Goal: Check status

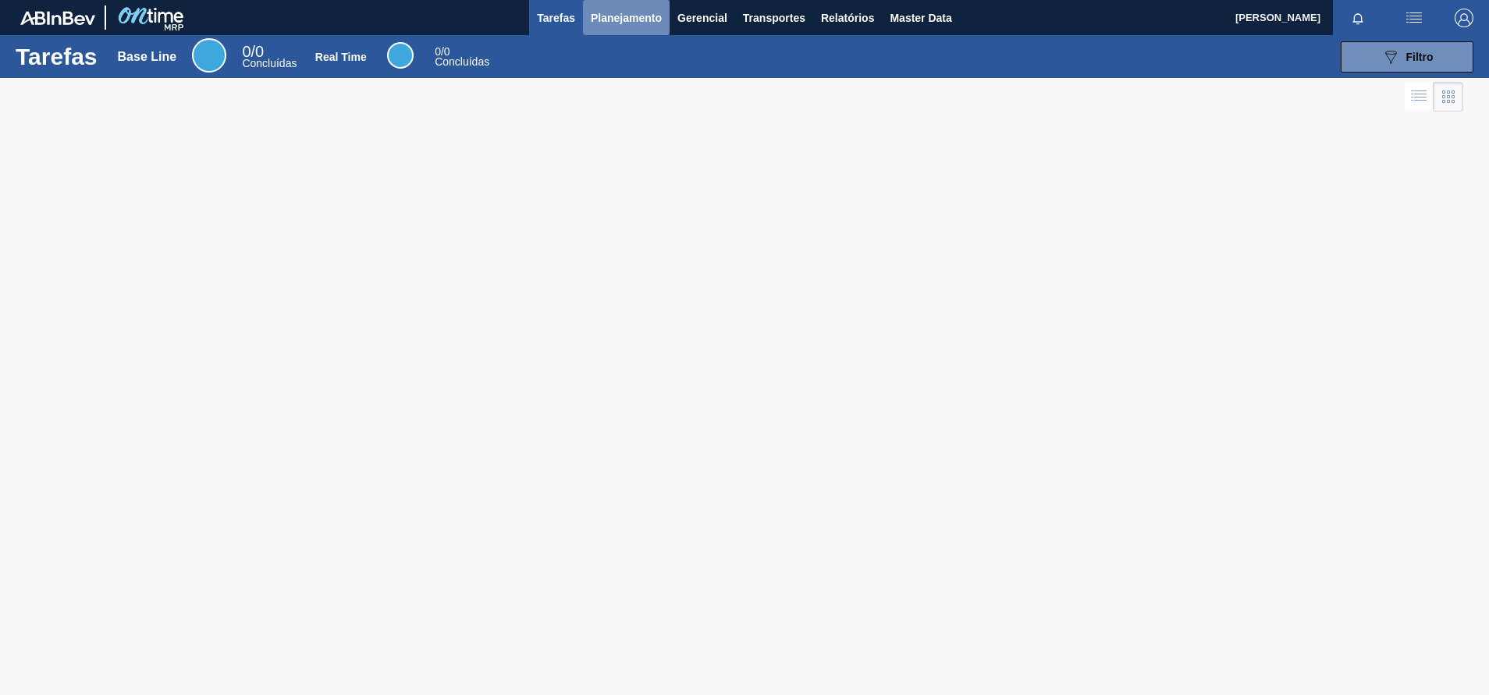
click at [631, 23] on span "Planejamento" at bounding box center [626, 18] width 71 height 19
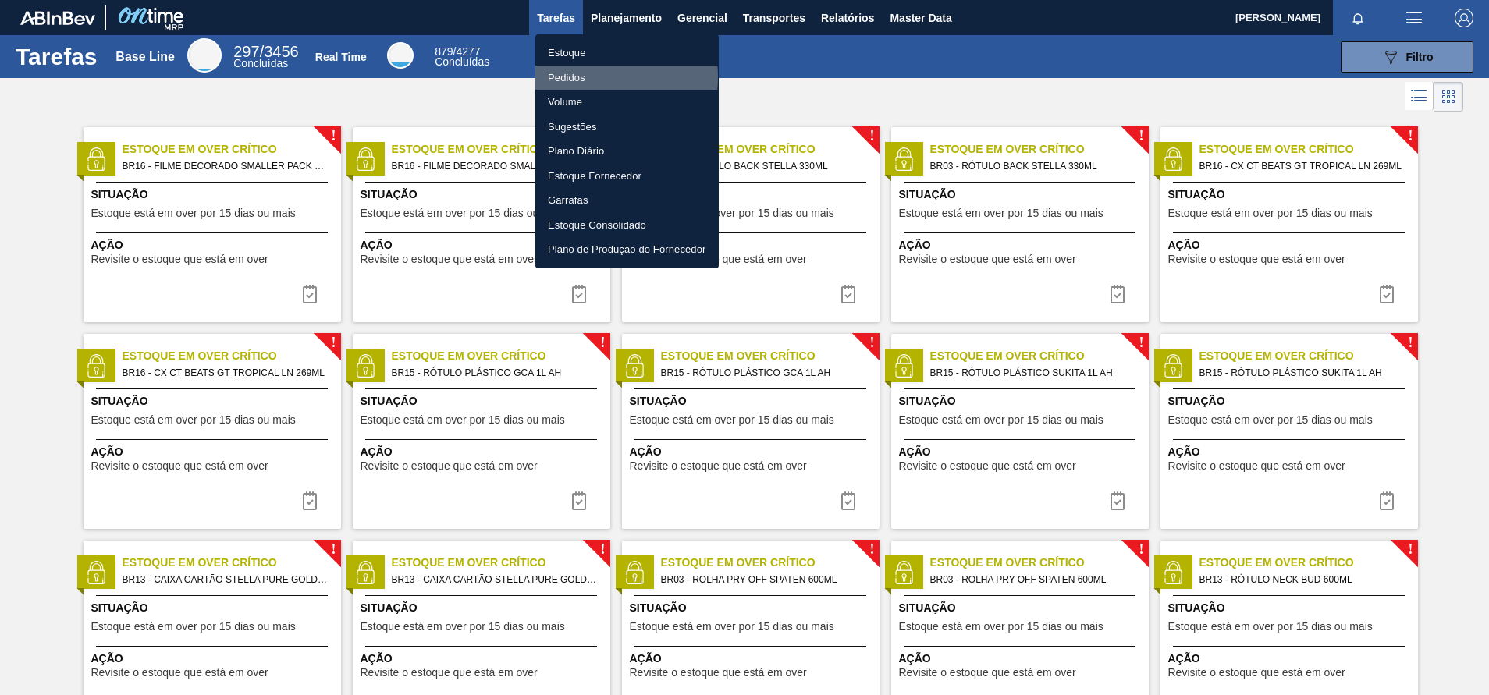
click at [572, 76] on li "Pedidos" at bounding box center [626, 78] width 183 height 25
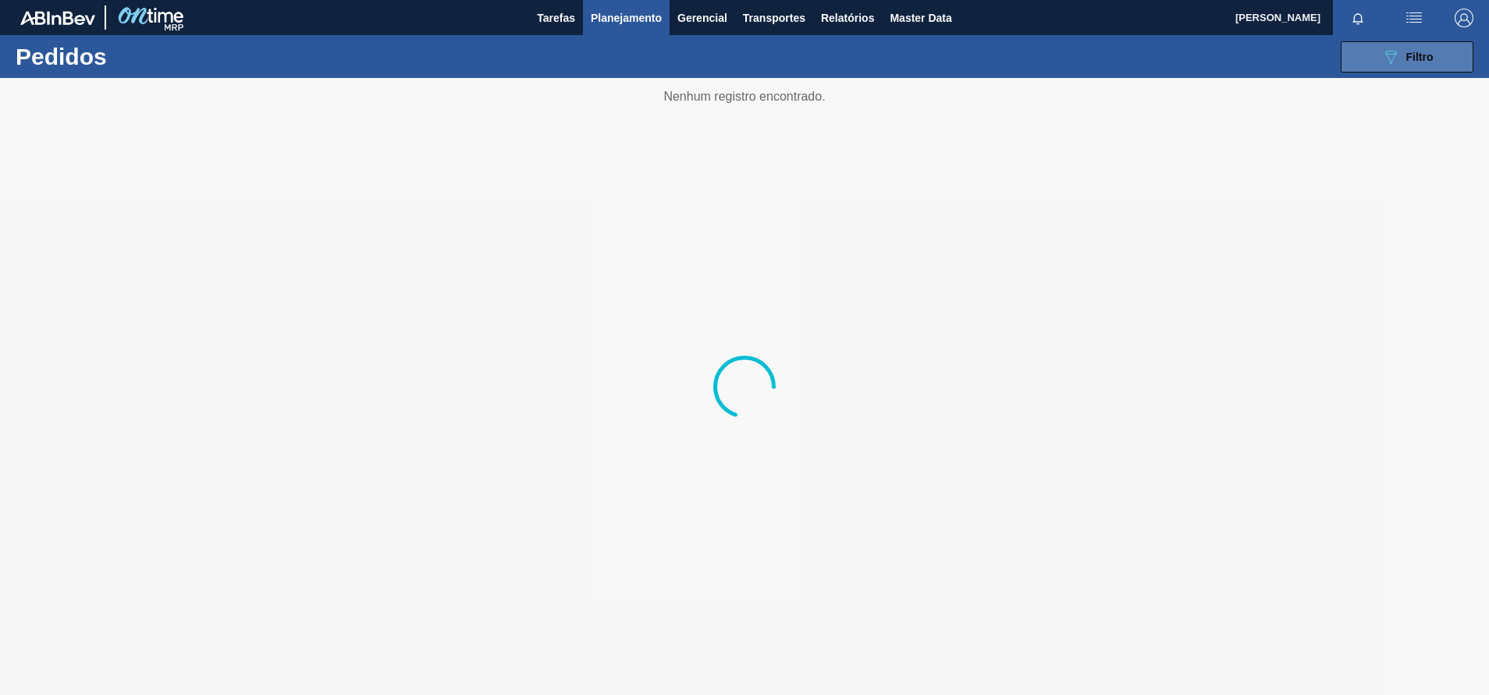
click at [1372, 41] on button "089F7B8B-B2A5-4AFE-B5C0-19BA573D28AC Filtro" at bounding box center [1407, 56] width 133 height 31
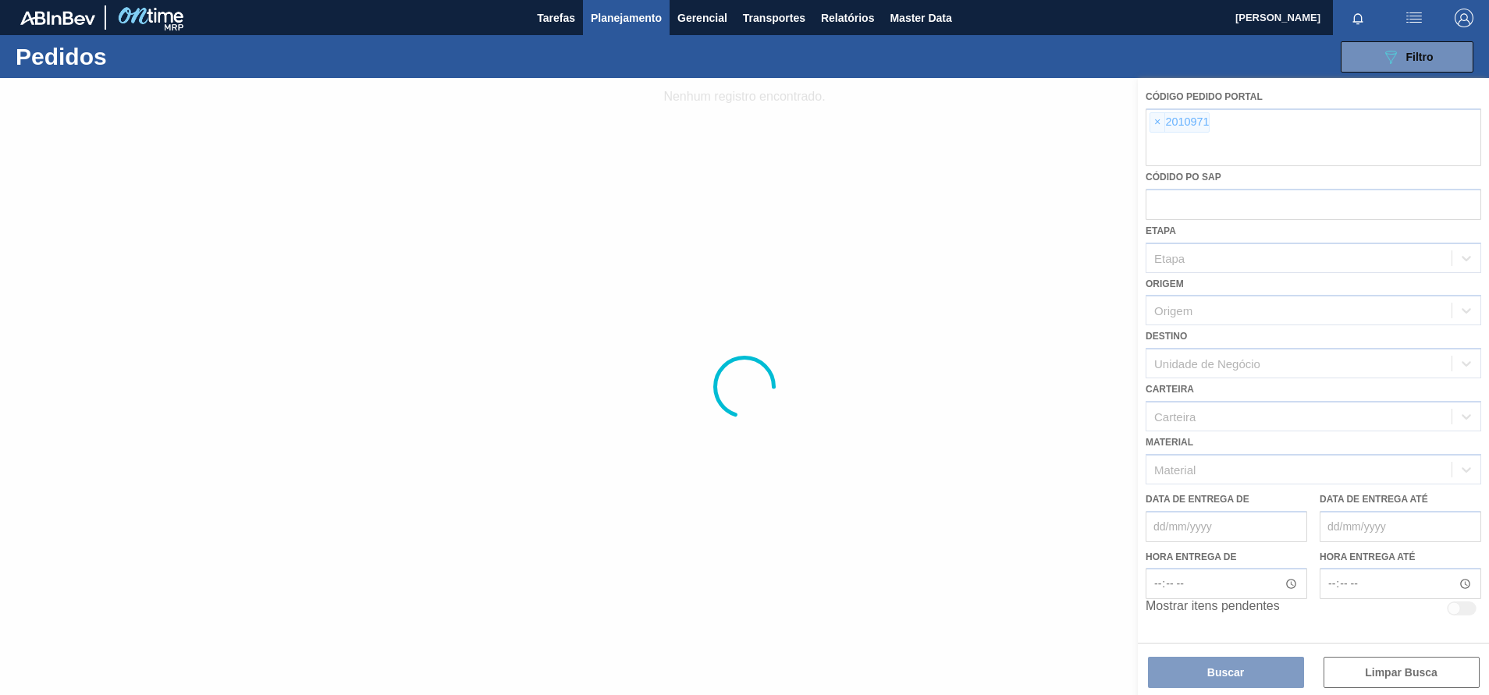
click at [1156, 121] on div at bounding box center [744, 386] width 1489 height 617
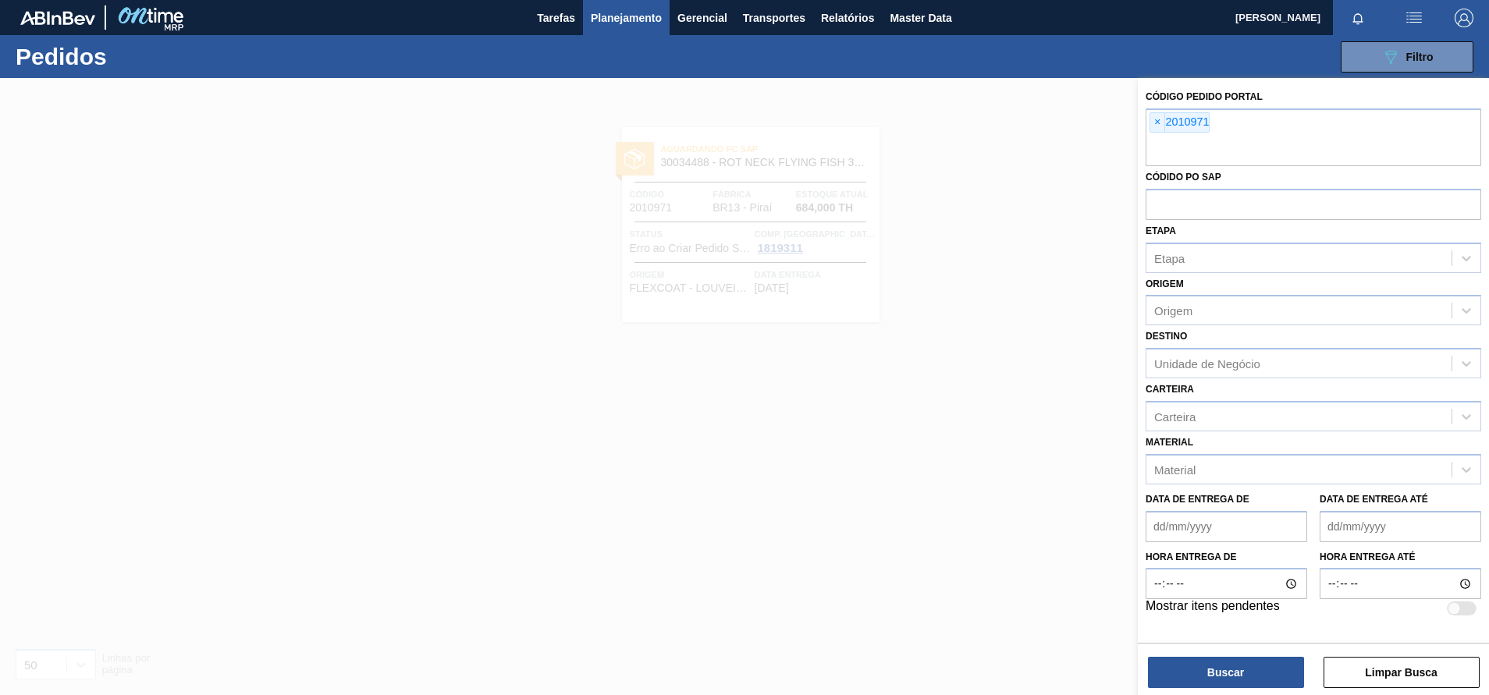
click at [1156, 121] on span "×" at bounding box center [1157, 122] width 15 height 19
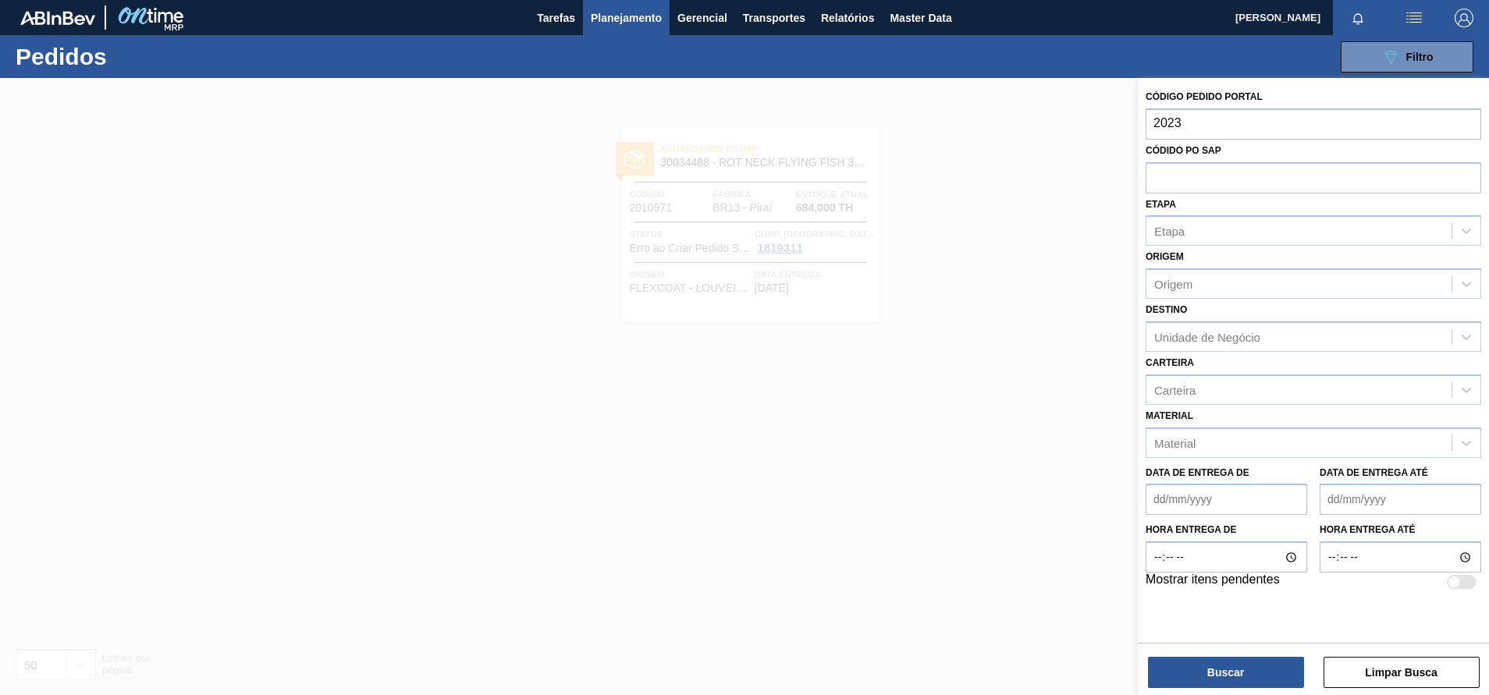
type input "2023"
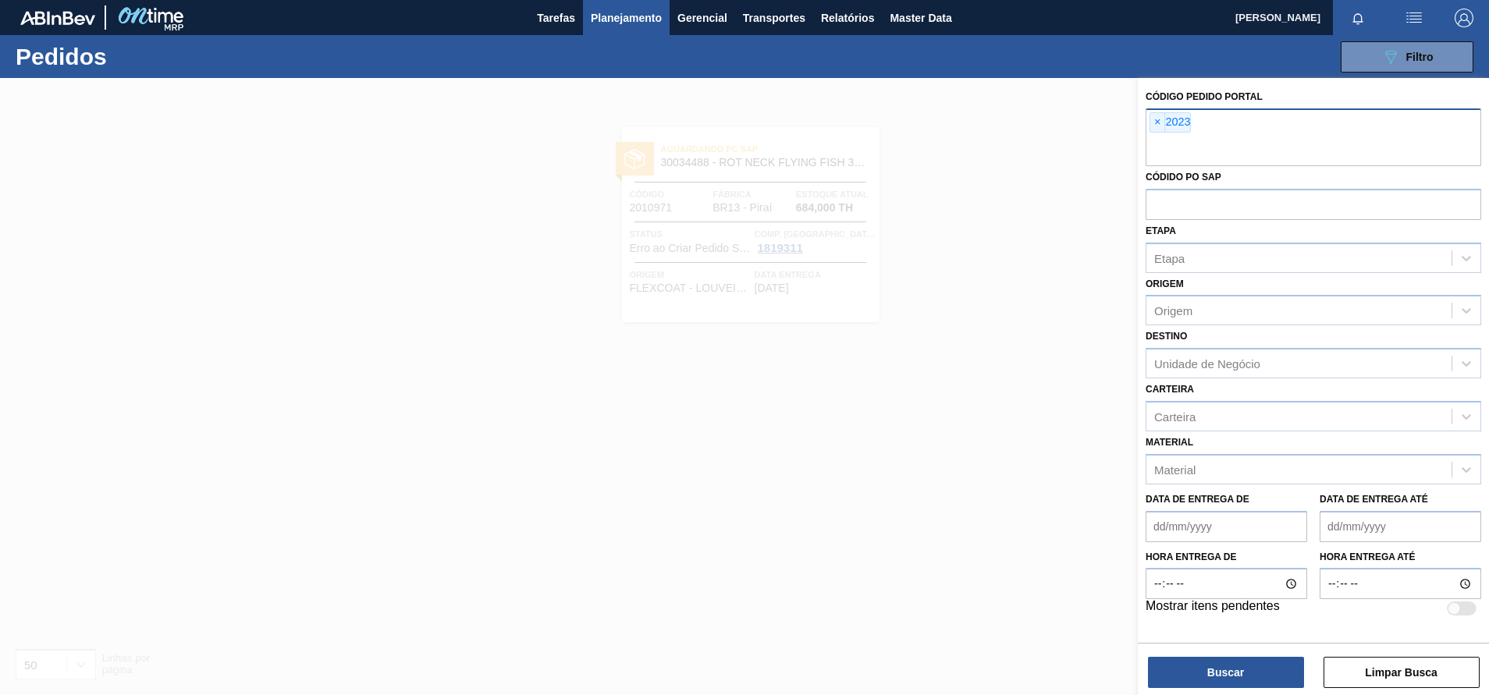
click at [1155, 109] on div "× 2023" at bounding box center [1314, 137] width 336 height 58
click at [1157, 119] on span "×" at bounding box center [1157, 122] width 15 height 19
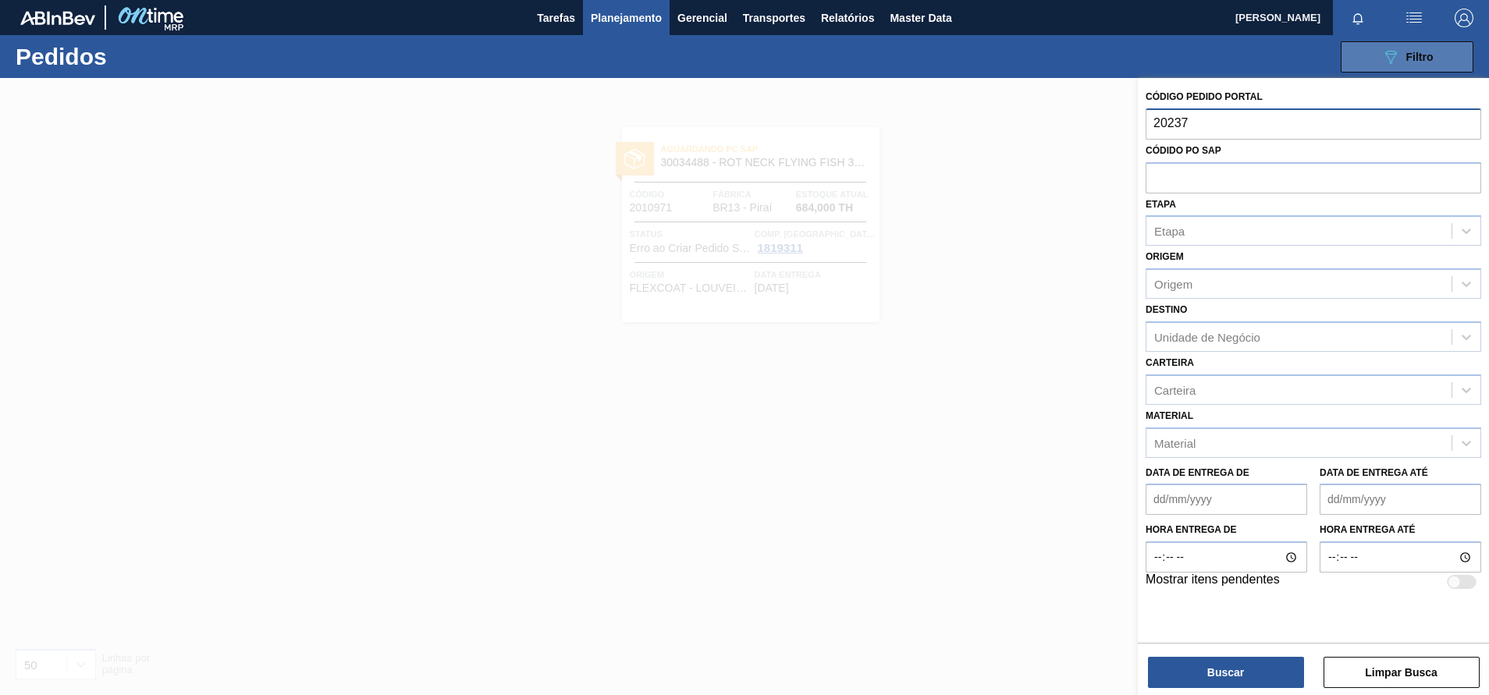
type input "20237"
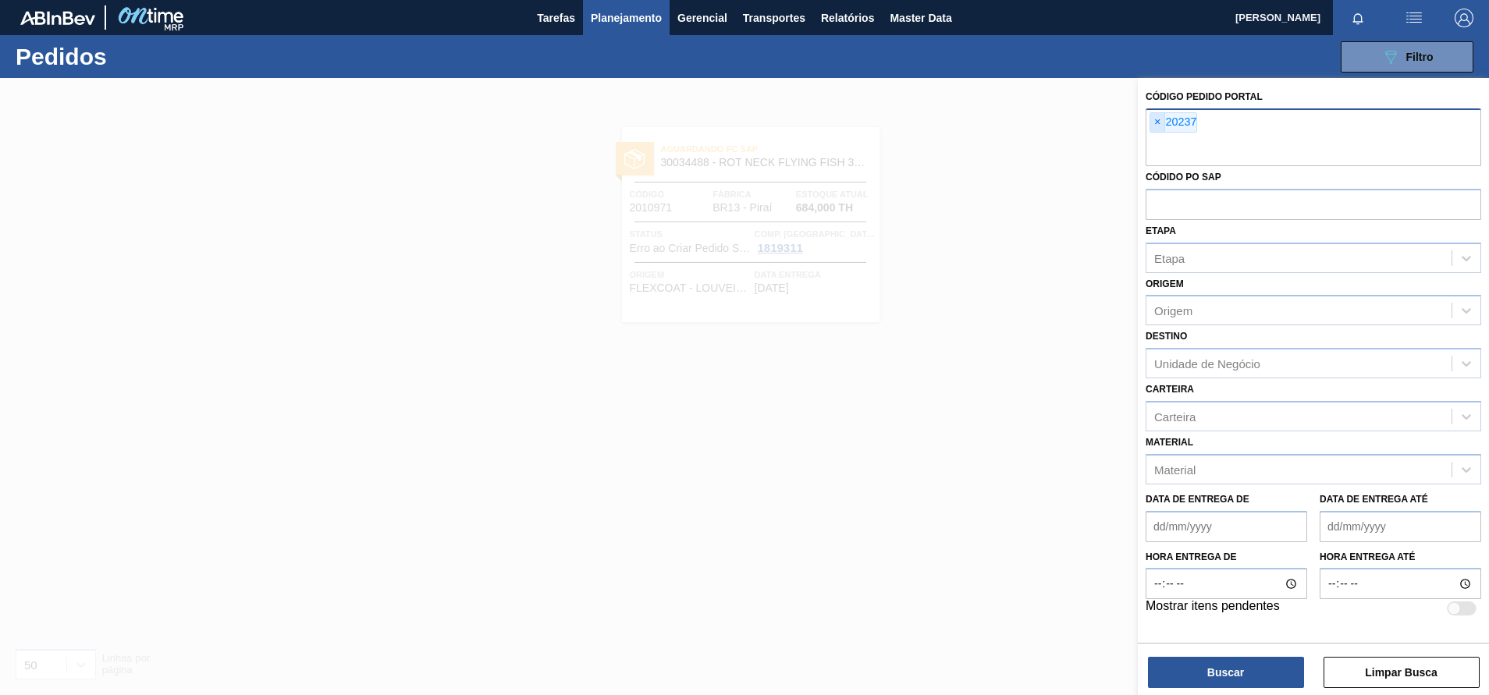
click at [1153, 116] on span "×" at bounding box center [1157, 122] width 15 height 19
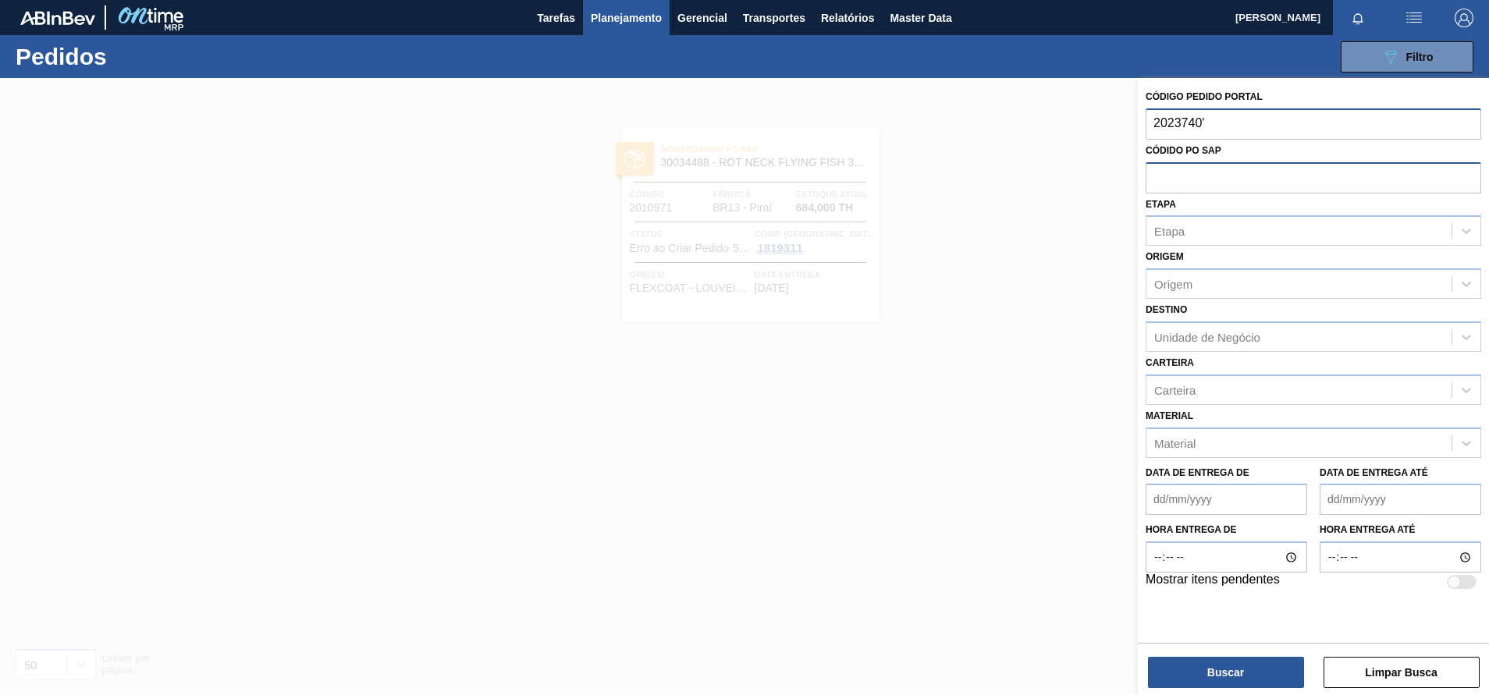
type input "2023740"
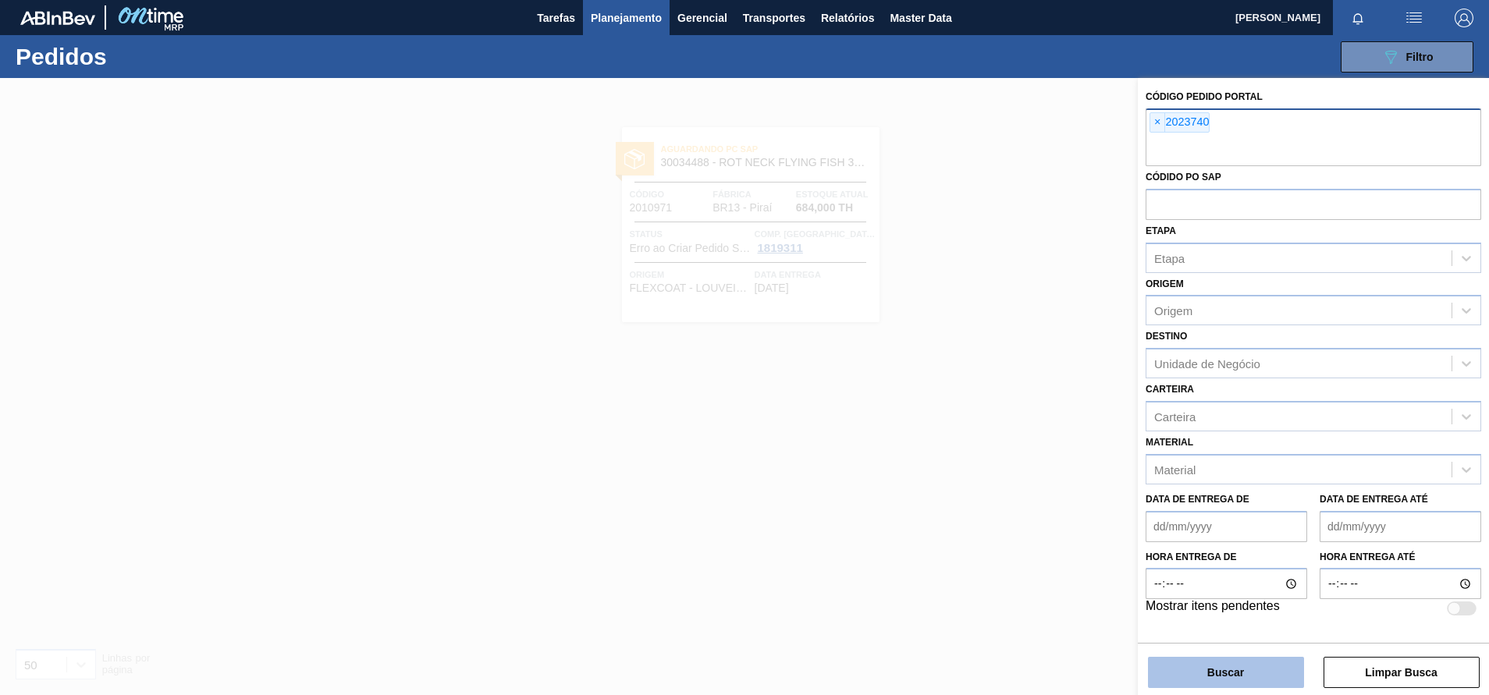
click at [1255, 659] on button "Buscar" at bounding box center [1226, 672] width 156 height 31
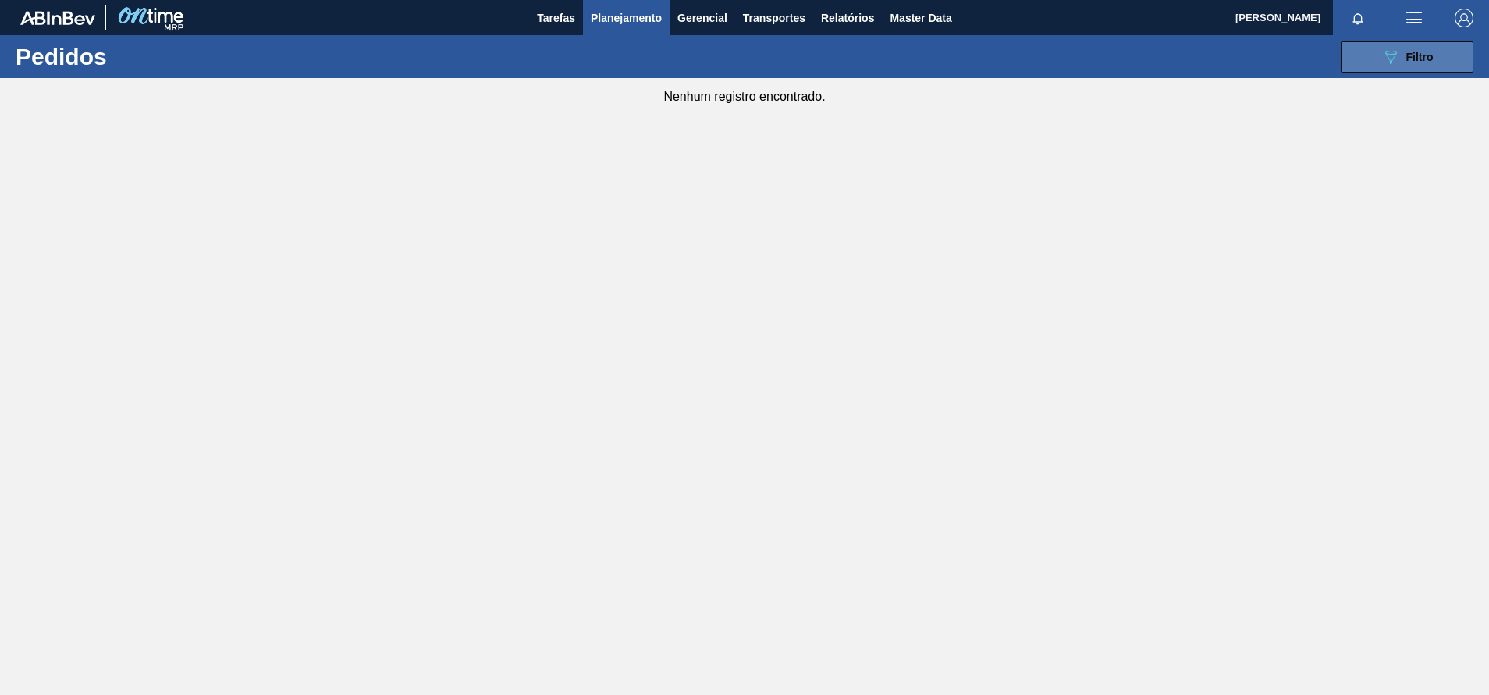
click at [1408, 55] on span "Filtro" at bounding box center [1419, 57] width 27 height 12
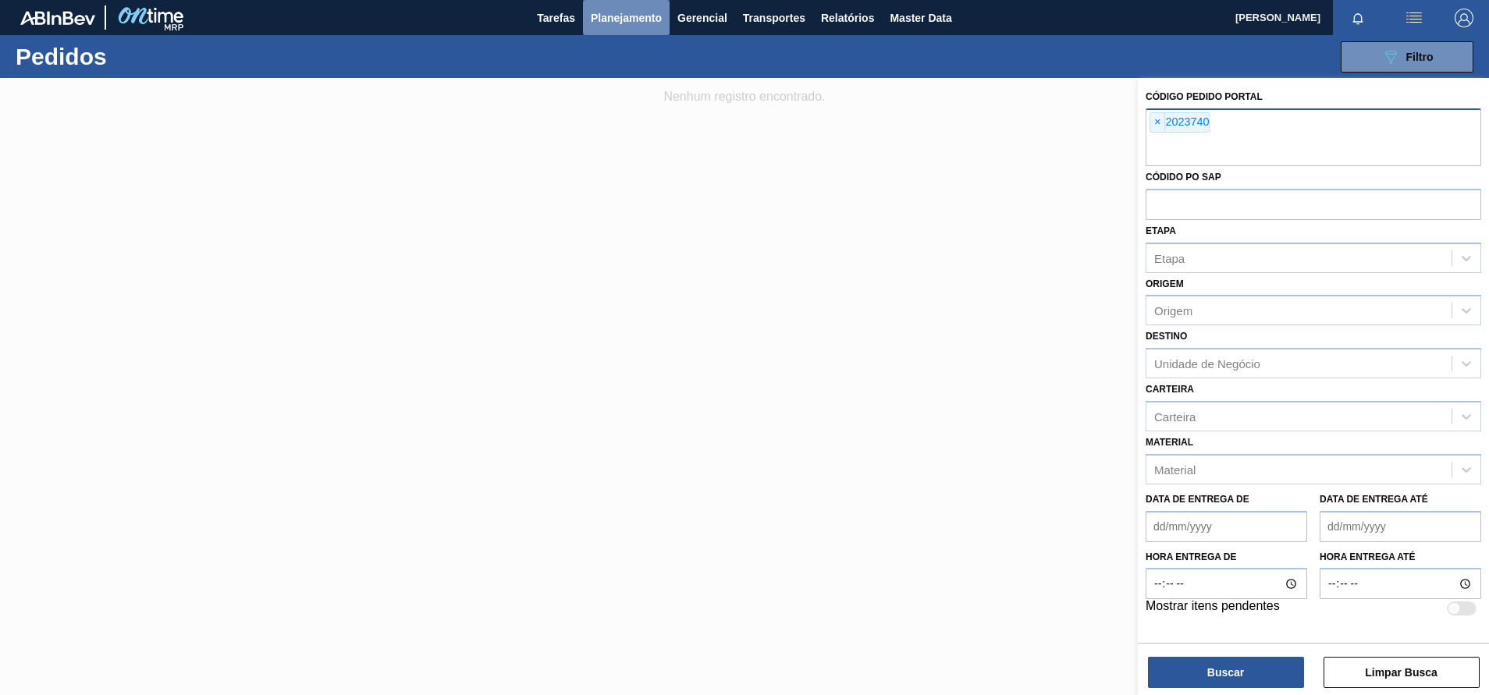
click at [613, 19] on span "Planejamento" at bounding box center [626, 18] width 71 height 19
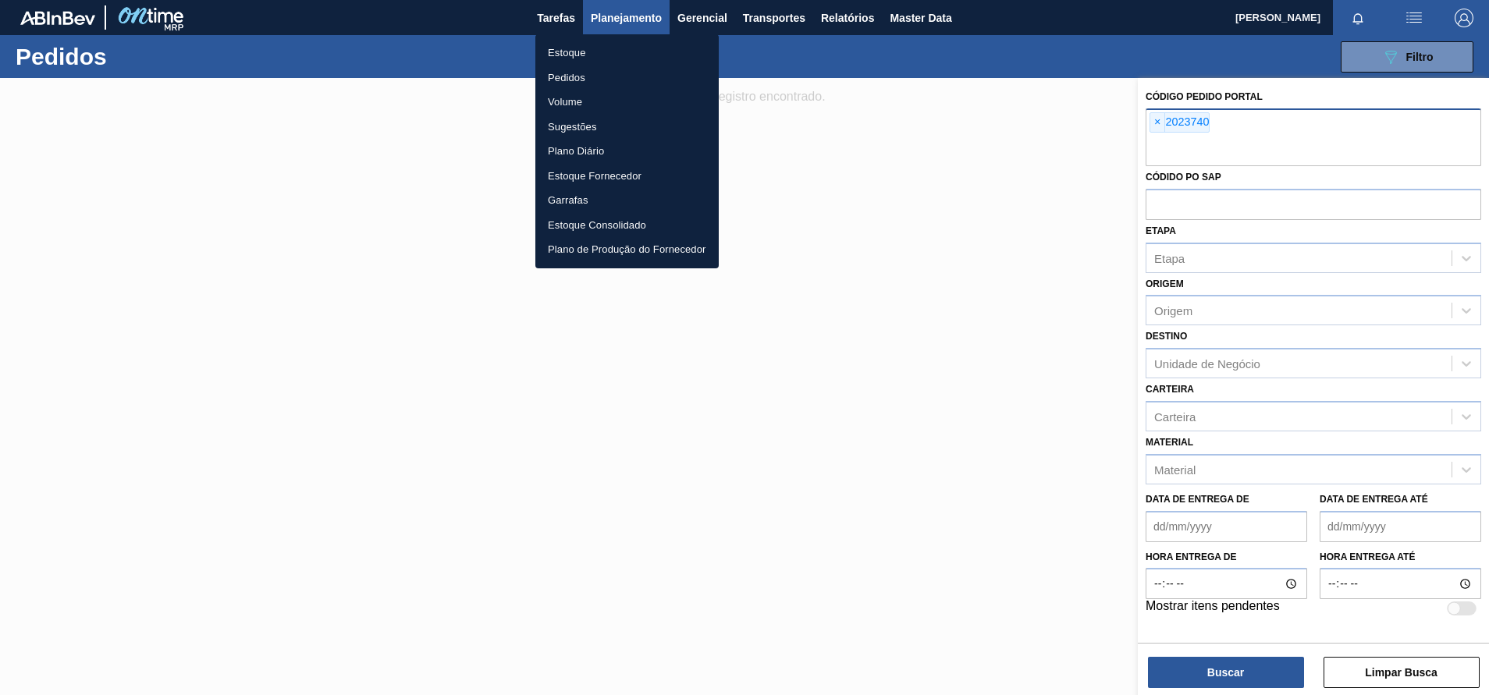
click at [571, 101] on li "Volume" at bounding box center [626, 102] width 183 height 25
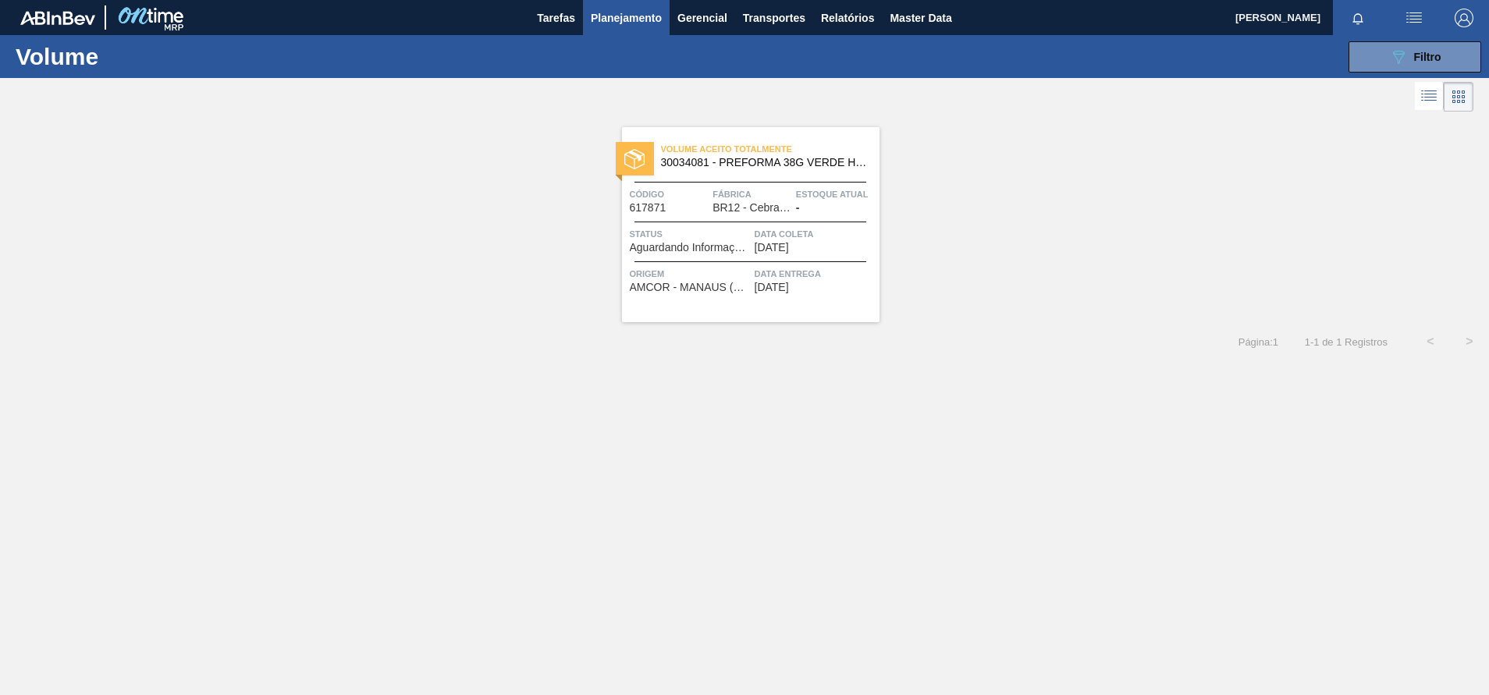
click at [711, 169] on div "Volume Aceito Totalmente 30034081 - PREFORMA 38G VERDE H2OH RECICLADA" at bounding box center [751, 156] width 258 height 35
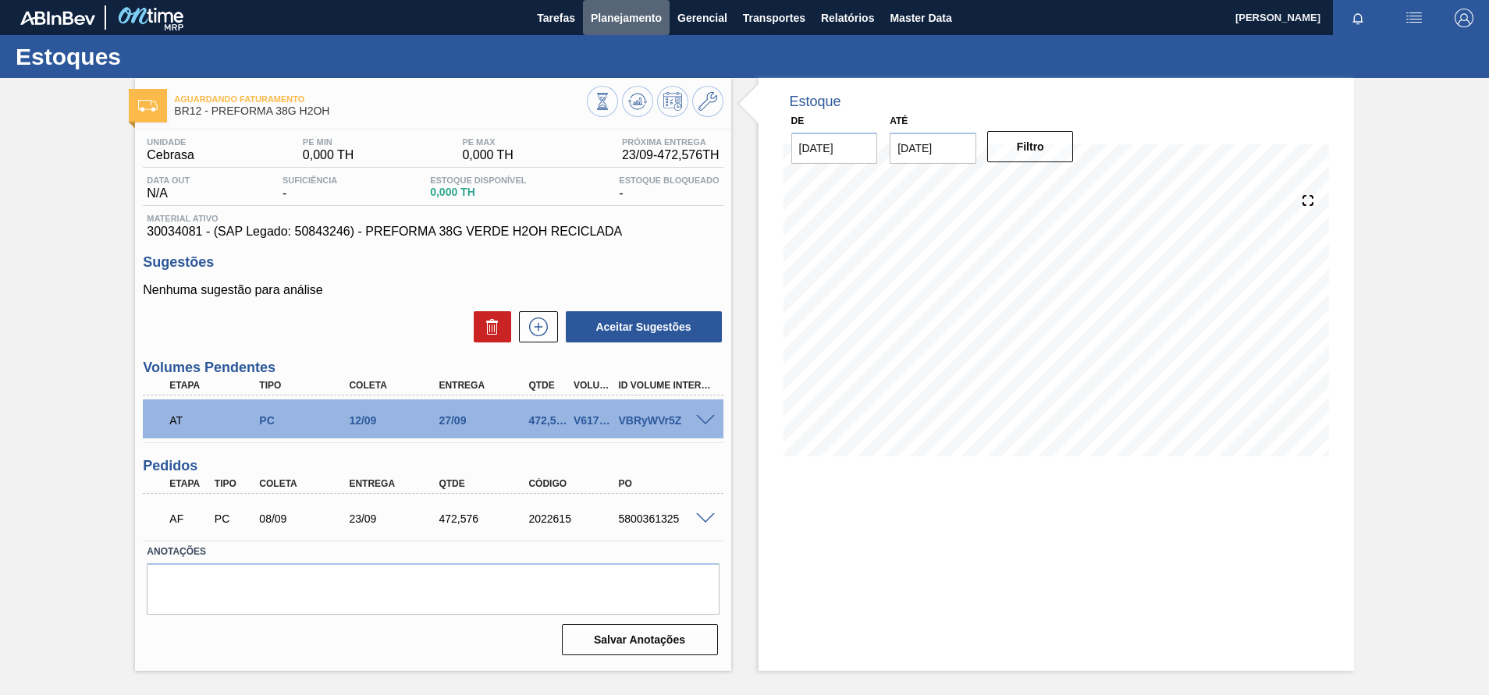
click at [606, 32] on button "Planejamento" at bounding box center [626, 17] width 87 height 35
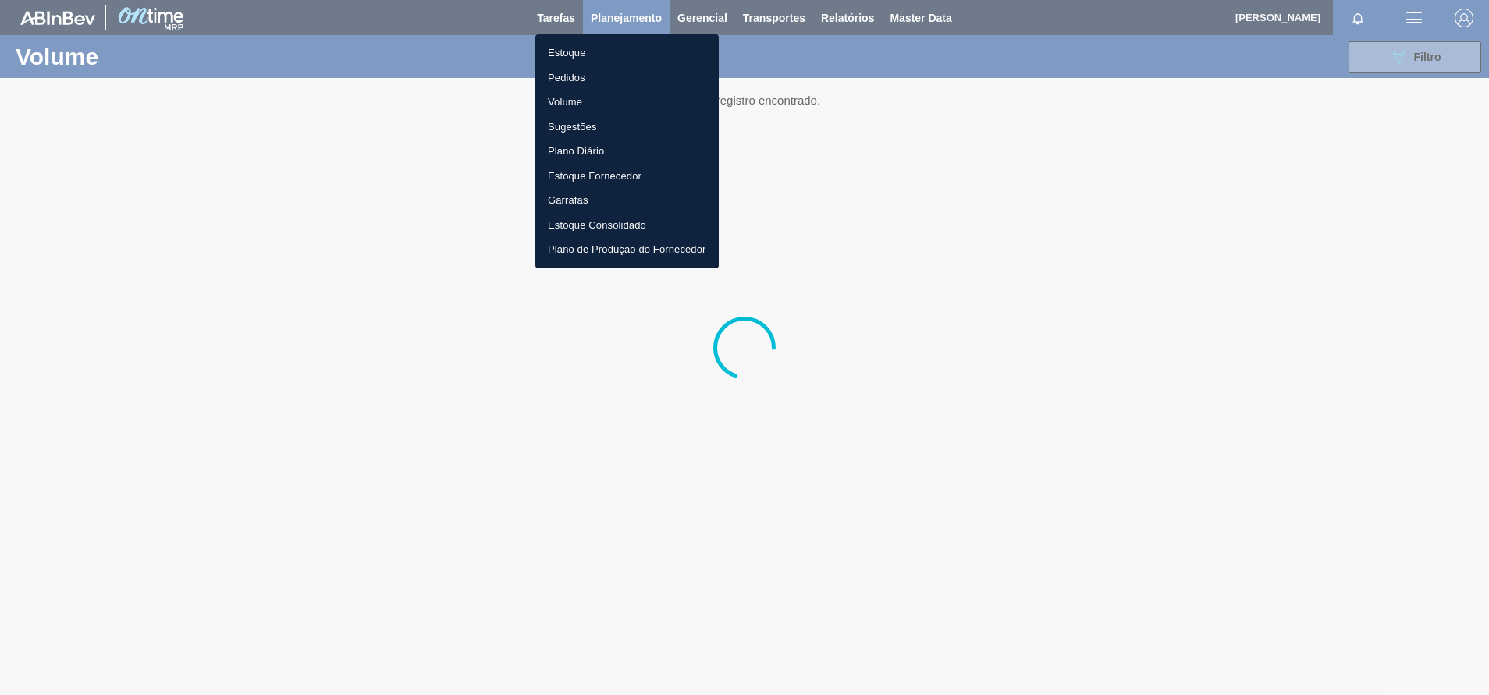
click at [1395, 65] on div at bounding box center [744, 347] width 1489 height 695
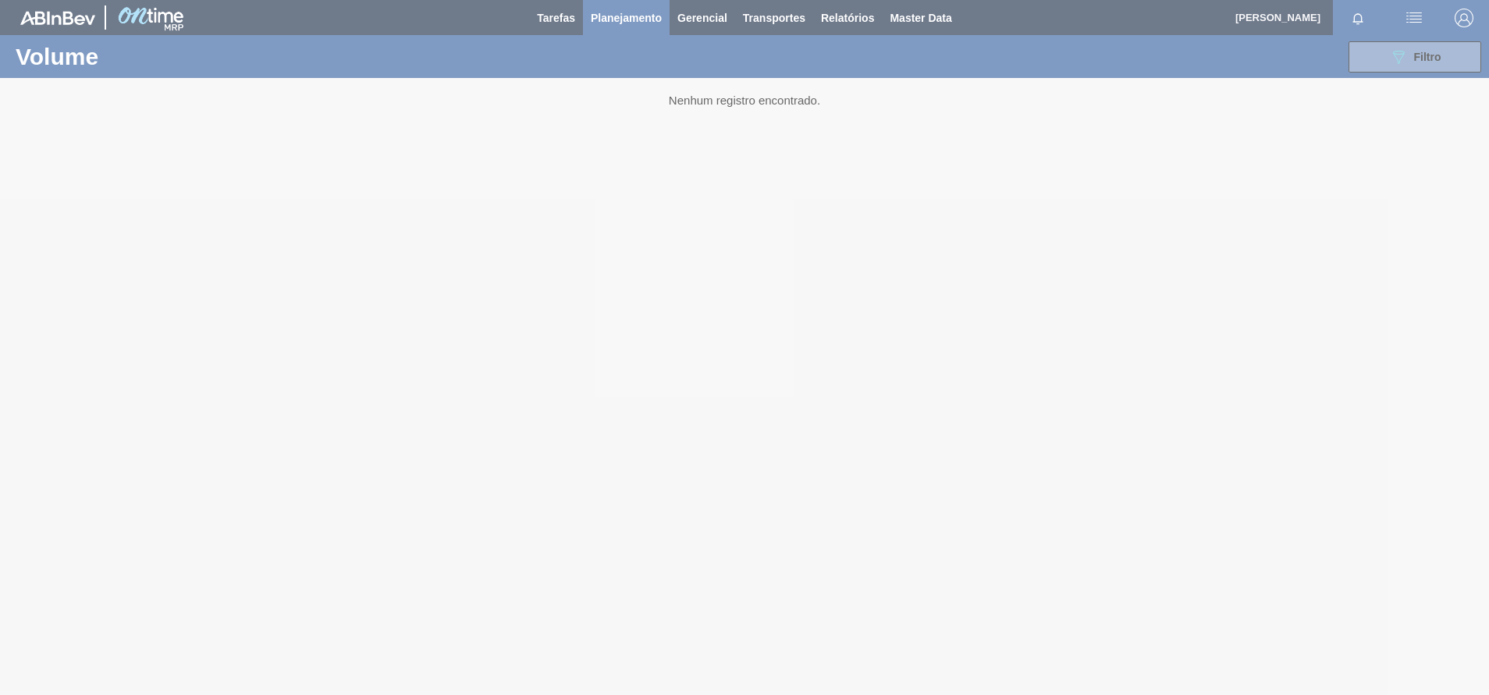
click at [1392, 61] on div at bounding box center [744, 347] width 1489 height 695
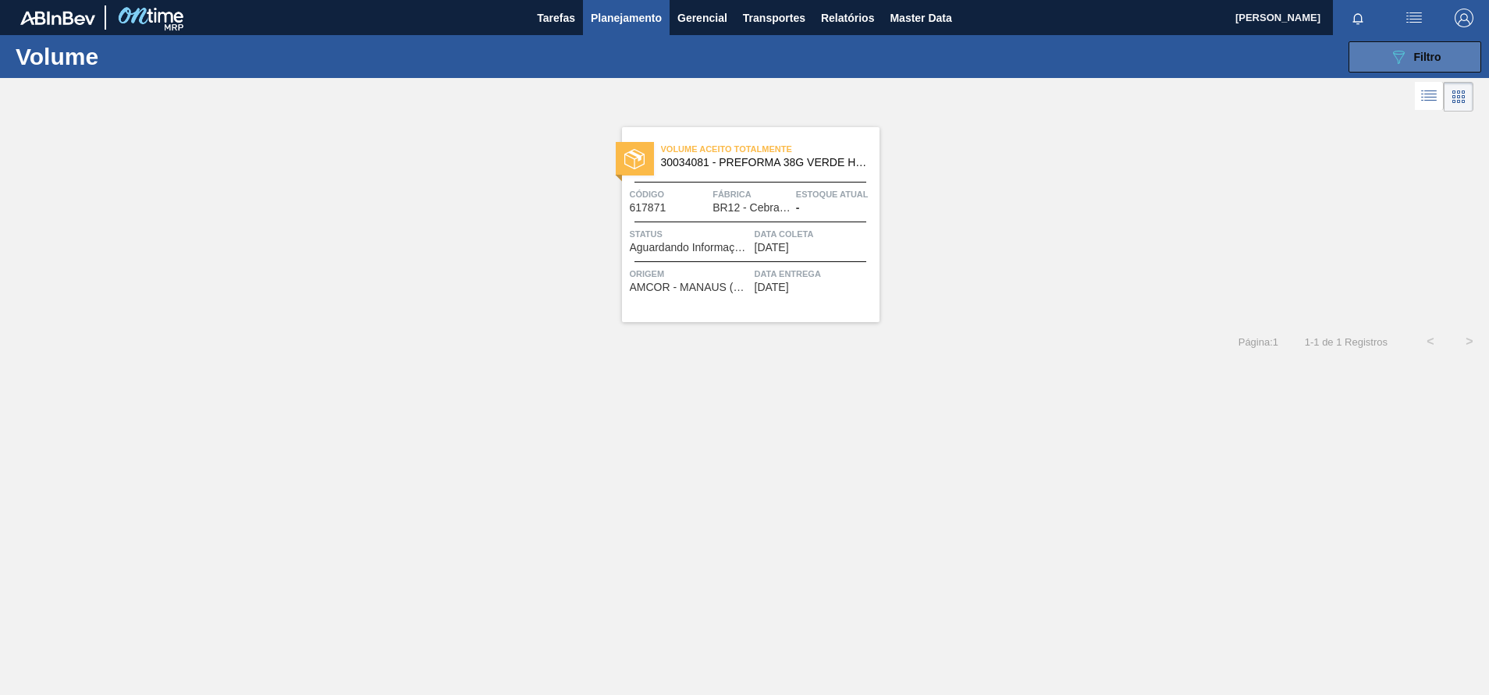
click at [1402, 55] on icon at bounding box center [1399, 57] width 12 height 13
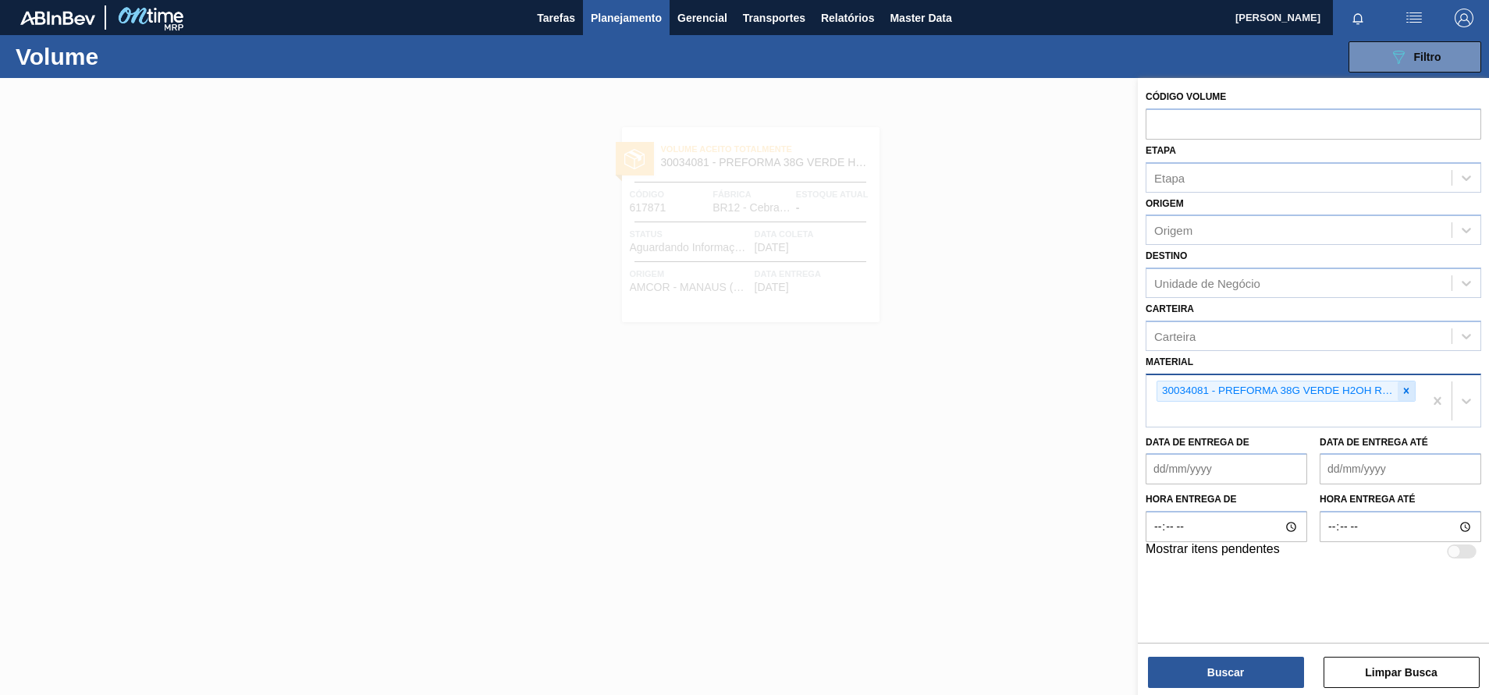
click at [1401, 385] on div at bounding box center [1406, 392] width 17 height 20
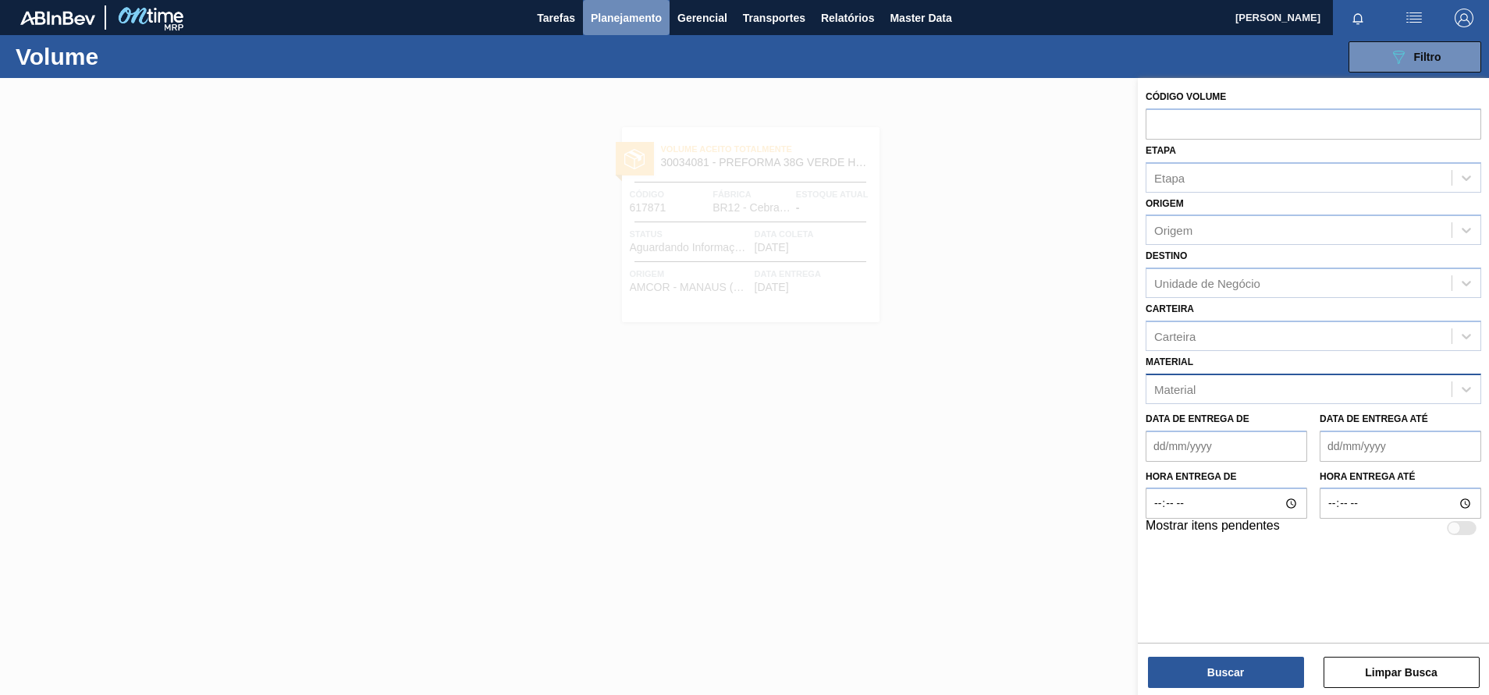
click at [592, 13] on span "Planejamento" at bounding box center [626, 18] width 71 height 19
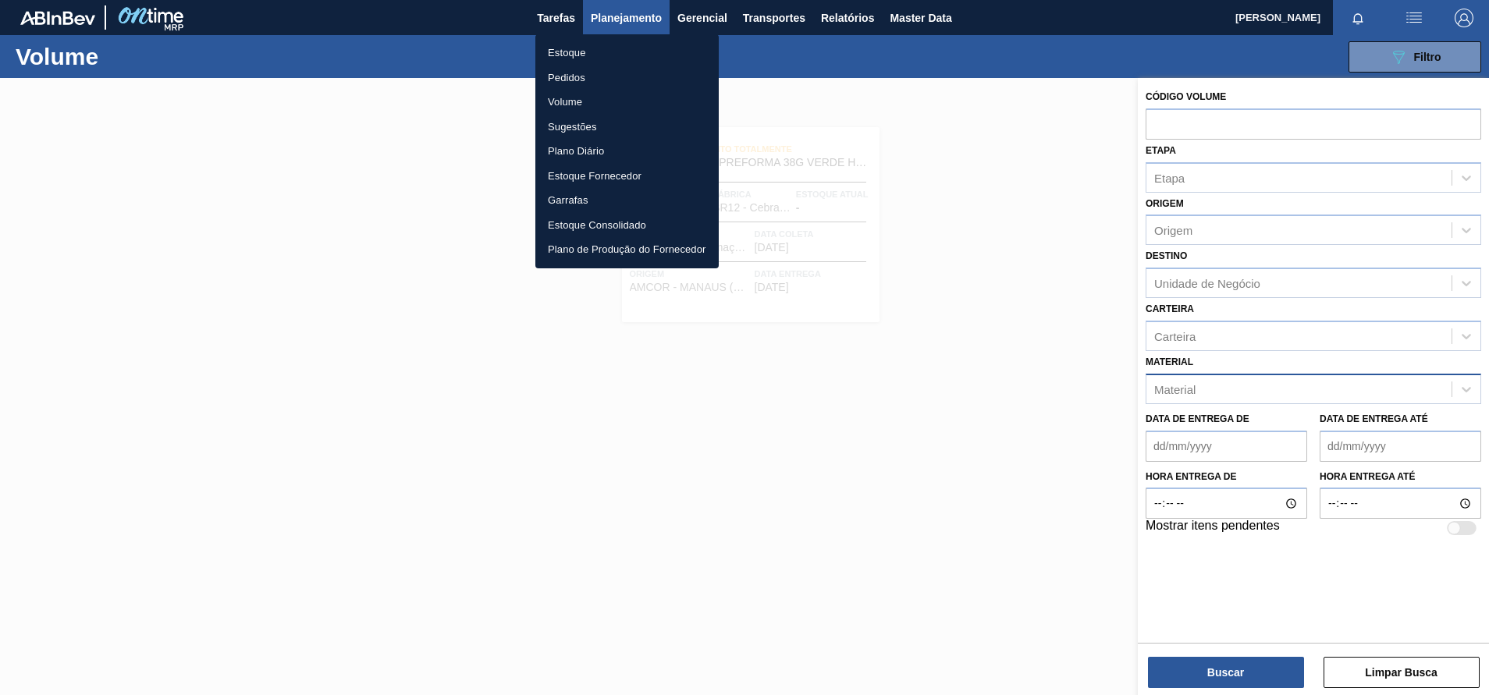
click at [580, 50] on li "Estoque" at bounding box center [626, 53] width 183 height 25
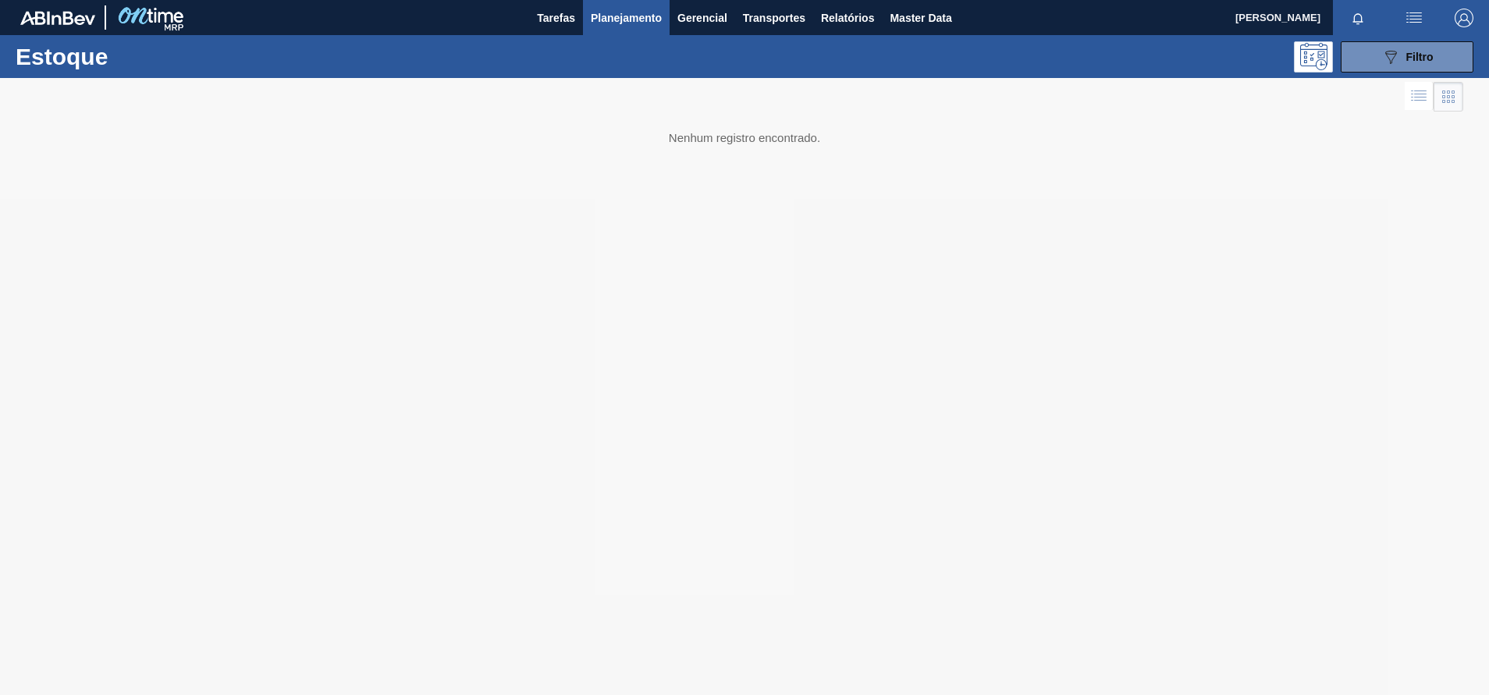
click at [657, 15] on span "Planejamento" at bounding box center [626, 18] width 71 height 19
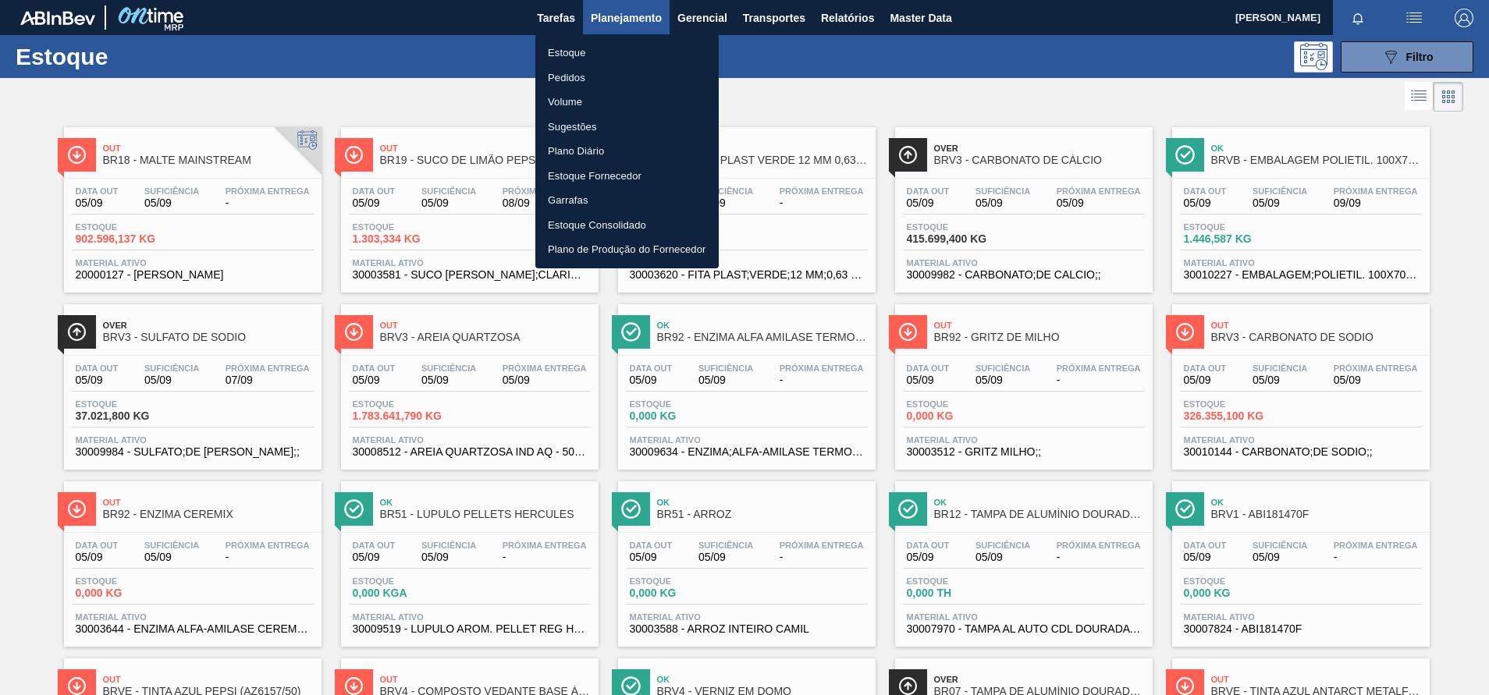
click at [757, 52] on div at bounding box center [744, 347] width 1489 height 695
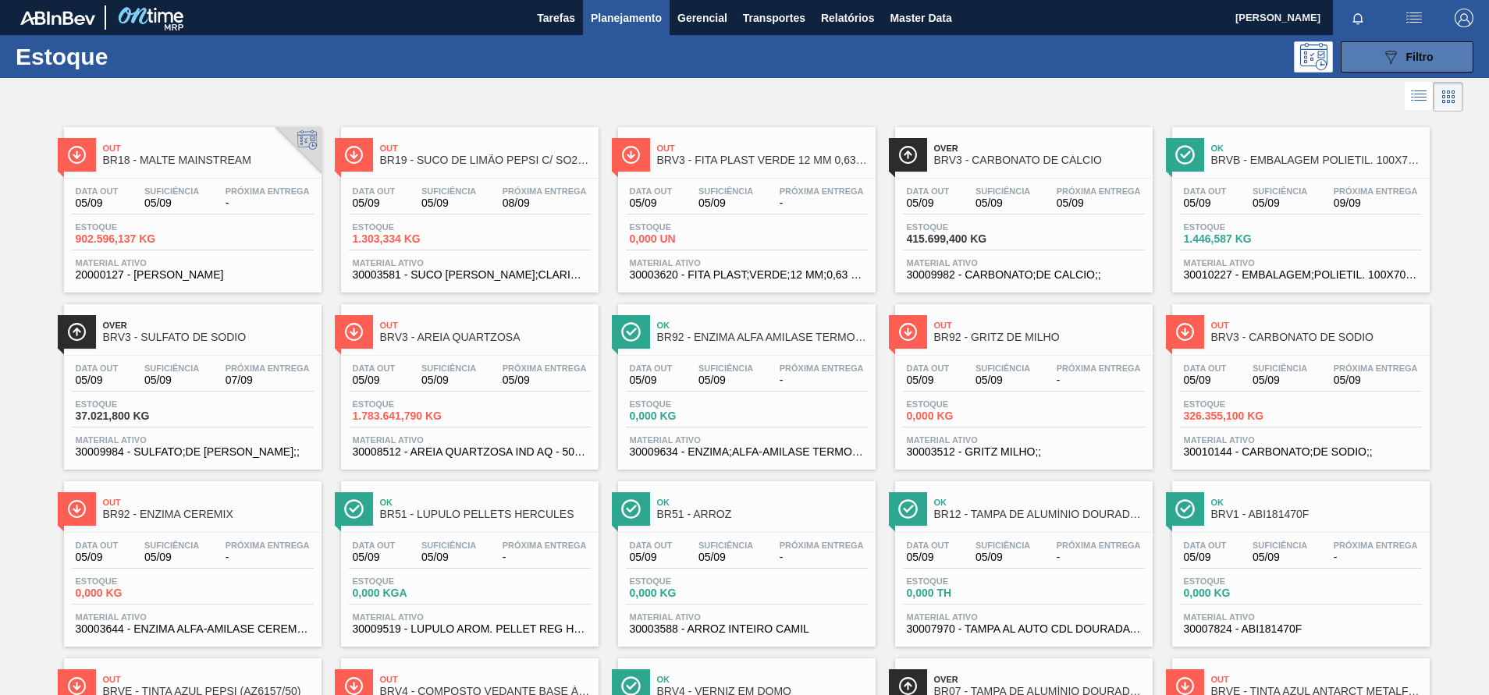
click at [1363, 51] on button "089F7B8B-B2A5-4AFE-B5C0-19BA573D28AC Filtro" at bounding box center [1407, 56] width 133 height 31
